Goal: Task Accomplishment & Management: Complete application form

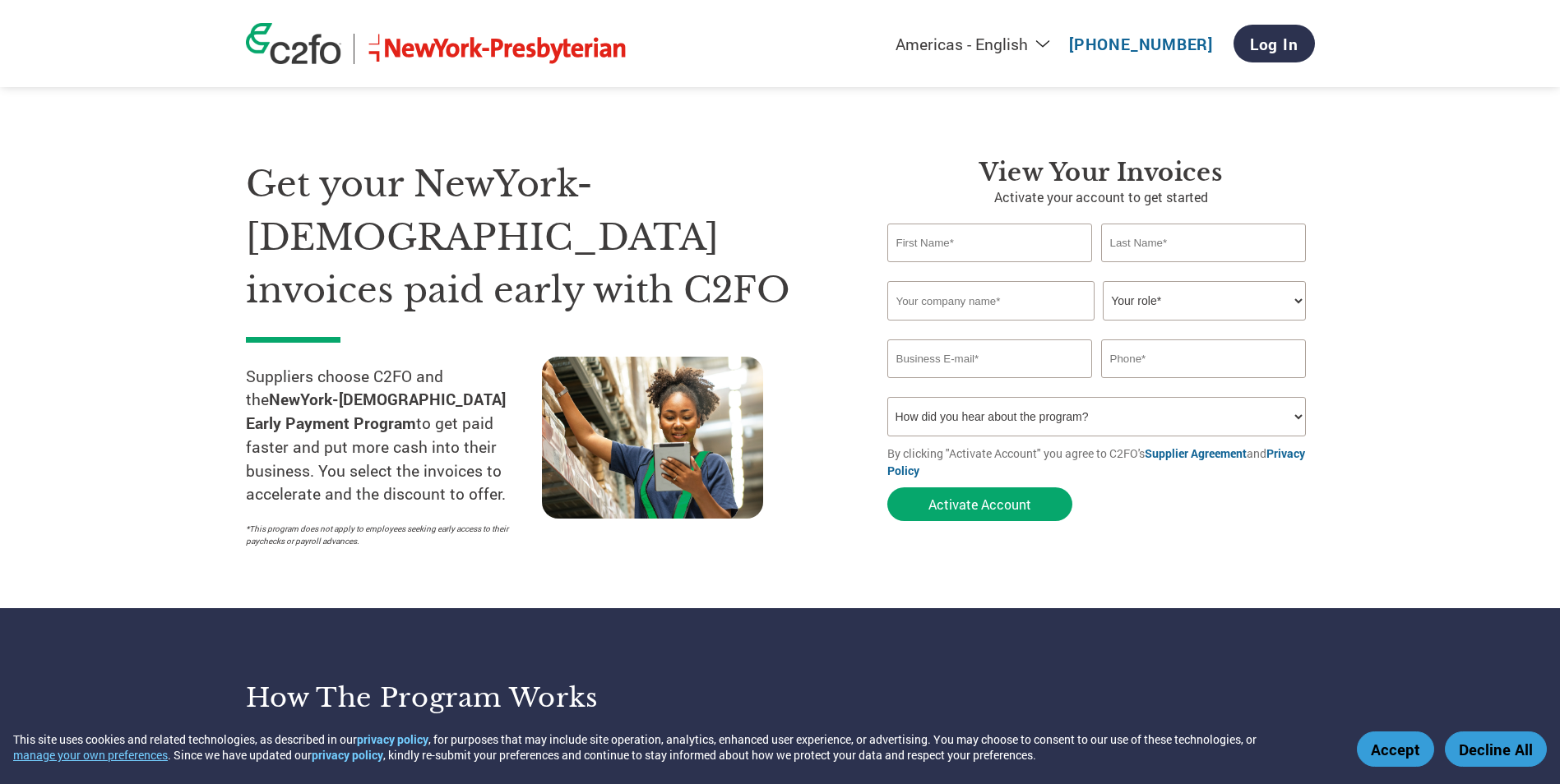
click at [923, 256] on input "text" at bounding box center [990, 243] width 206 height 39
type input "[PERSON_NAME]"
type input "9375502768"
click at [961, 301] on input "text" at bounding box center [991, 301] width 207 height 40
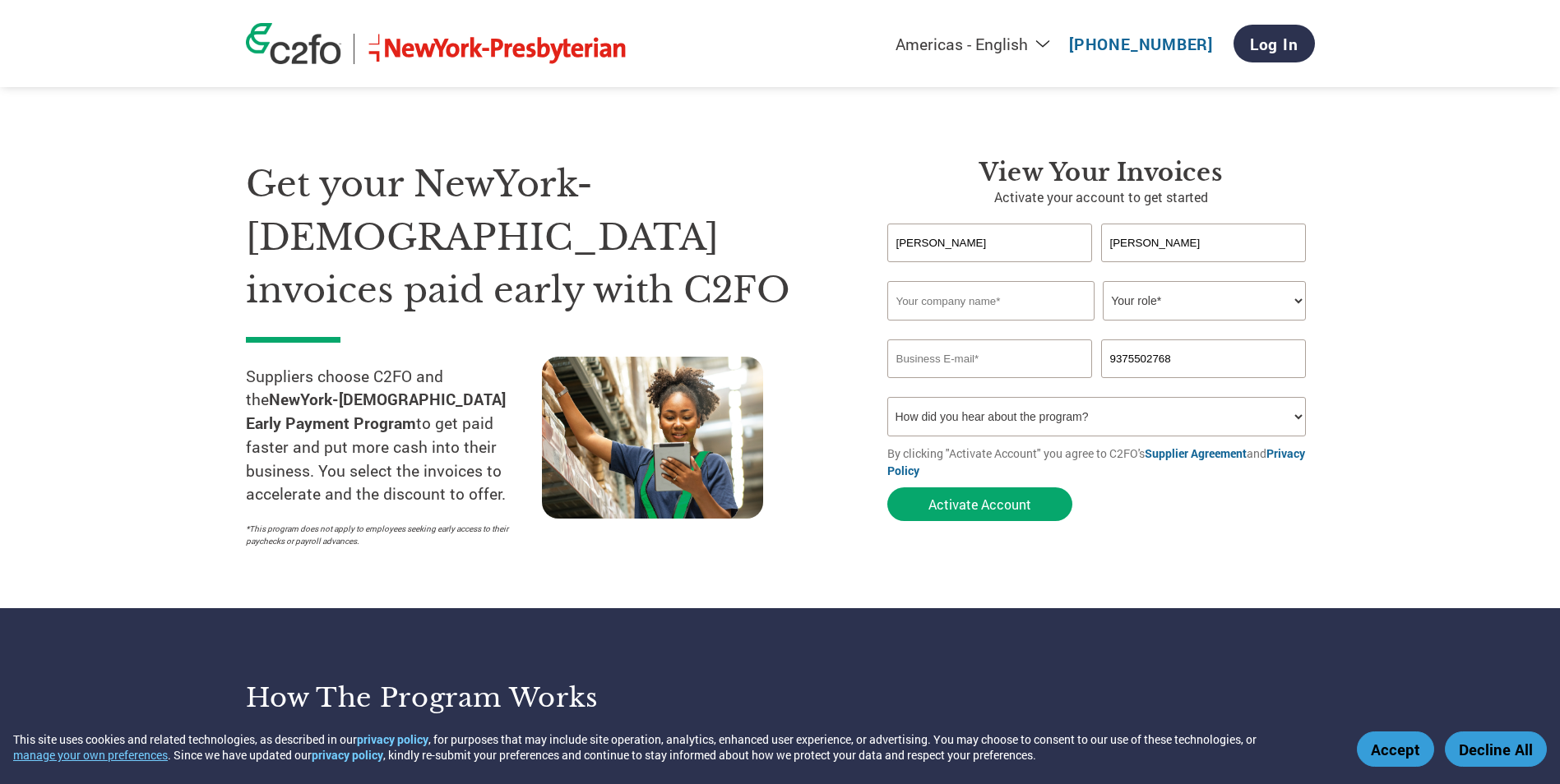
type input "Hardy Diagnostics"
type input "[EMAIL_ADDRESS][DOMAIN_NAME]"
click at [1299, 300] on select "Your role* CFO Controller Credit Manager Finance Director Treasurer CEO Preside…" at bounding box center [1204, 301] width 203 height 40
select select "ACCOUNTING"
click at [1103, 281] on select "Your role* CFO Controller Credit Manager Finance Director Treasurer CEO Preside…" at bounding box center [1204, 301] width 203 height 40
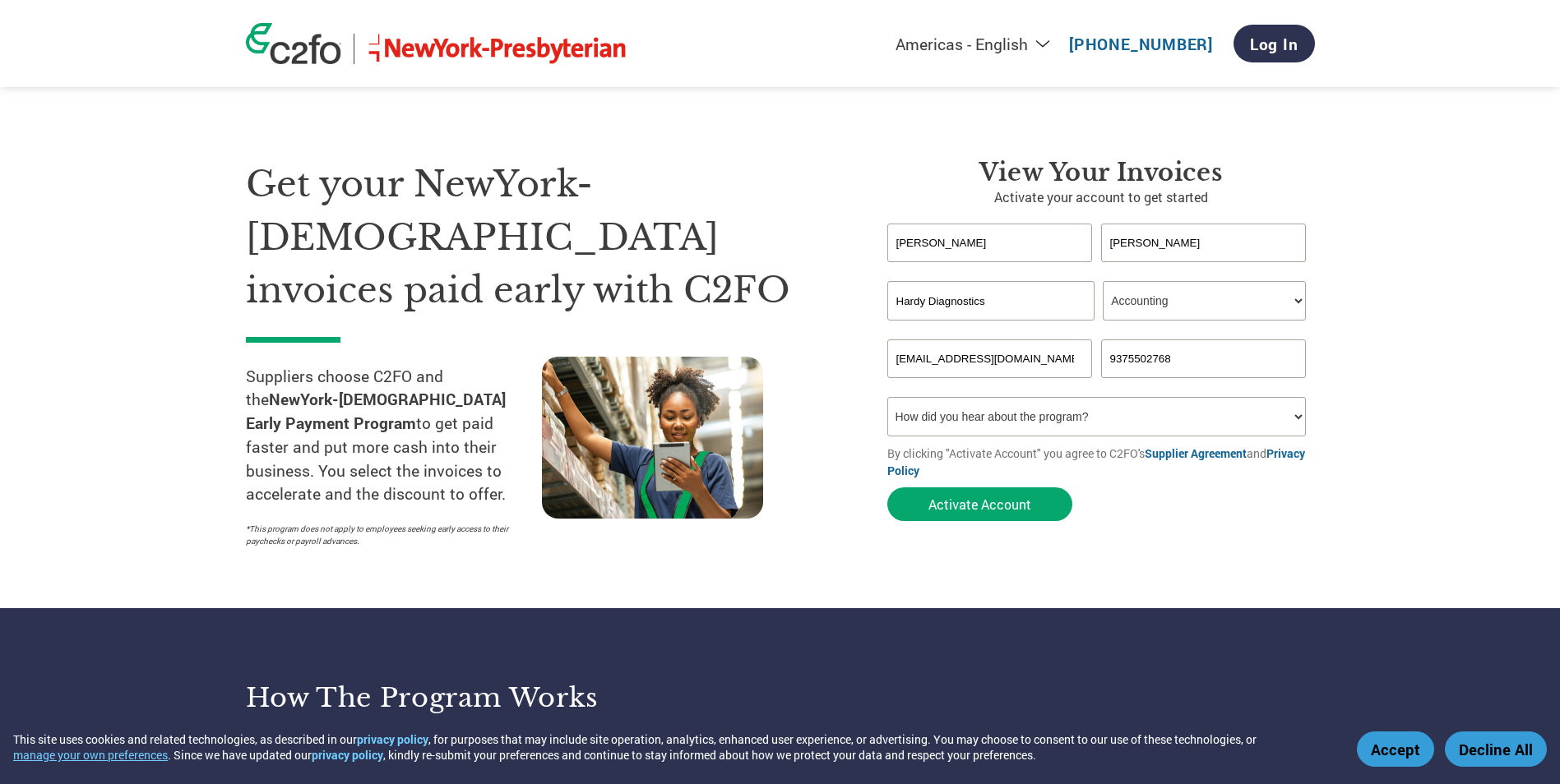
click at [1300, 412] on select "How did you hear about the program? Received a letter Email Social Media Online…" at bounding box center [1097, 417] width 420 height 40
select select "Email"
click at [887, 397] on select "How did you hear about the program? Received a letter Email Social Media Online…" at bounding box center [1097, 417] width 420 height 40
click at [954, 502] on button "Activate Account" at bounding box center [980, 504] width 185 height 34
